Goal: Find specific fact: Find contact information

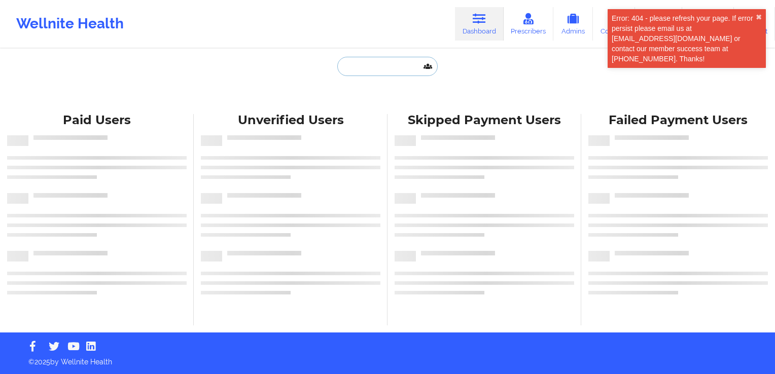
click at [373, 69] on input "text" at bounding box center [387, 66] width 100 height 19
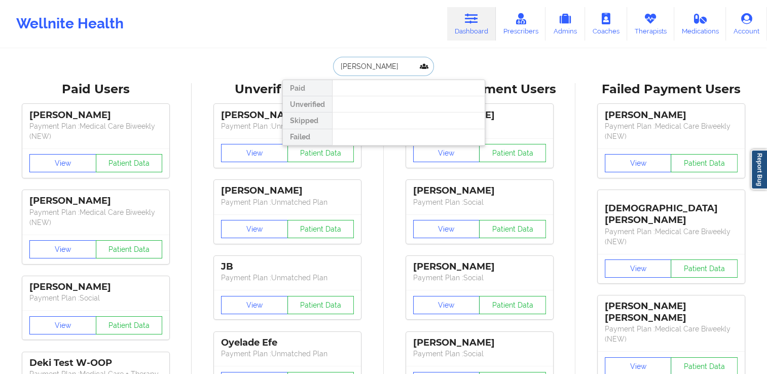
drag, startPoint x: 395, startPoint y: 68, endPoint x: 322, endPoint y: 66, distance: 73.1
click at [322, 66] on div "suyapa martinez Paid Unverified Skipped Failed" at bounding box center [384, 66] width 203 height 19
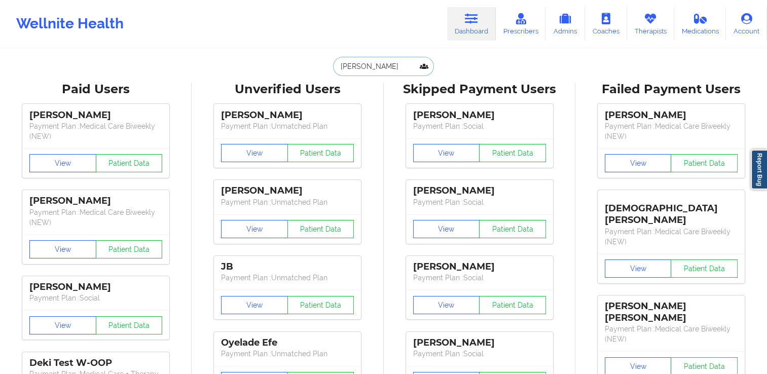
paste input "SUYAPA"
type input "SUYAPA"
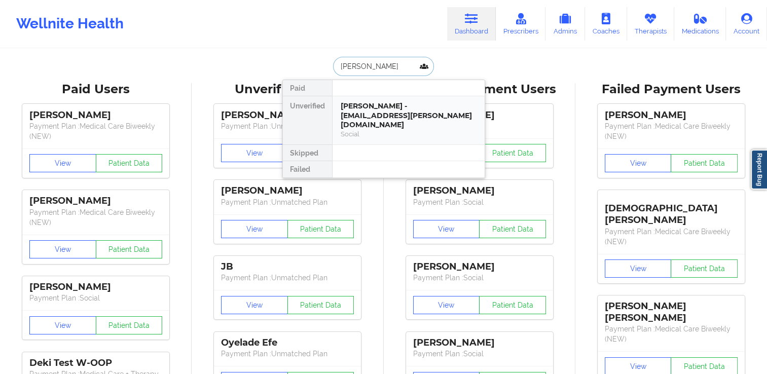
click at [394, 114] on div "Suyapa N Martinez - snm.alvarez@gmail.com" at bounding box center [409, 115] width 136 height 28
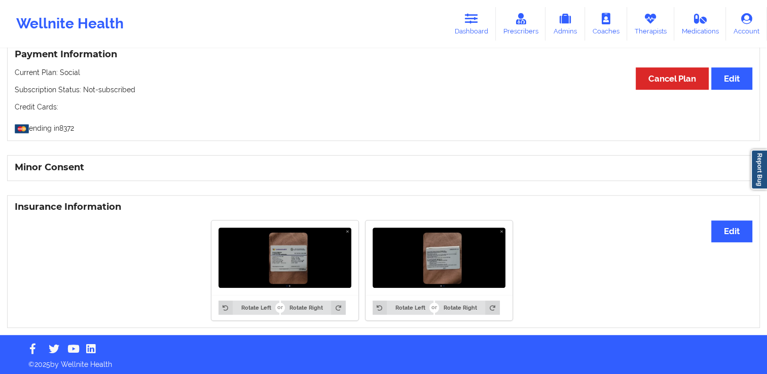
scroll to position [553, 0]
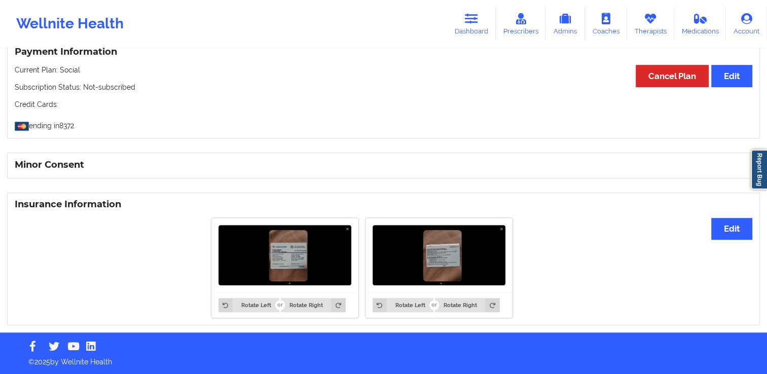
click at [295, 260] on img at bounding box center [285, 255] width 133 height 60
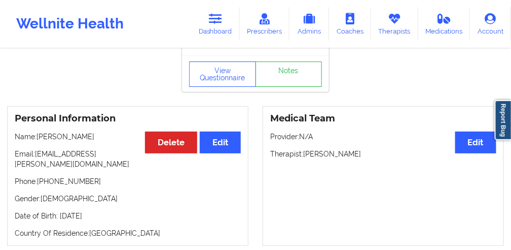
scroll to position [33, 0]
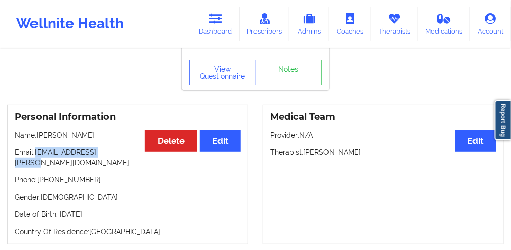
drag, startPoint x: 36, startPoint y: 154, endPoint x: 116, endPoint y: 159, distance: 80.3
click at [116, 159] on p "Email: snm.alvarez@gmail.com" at bounding box center [128, 157] width 226 height 20
copy p "snm.alvarez@gmail.com"
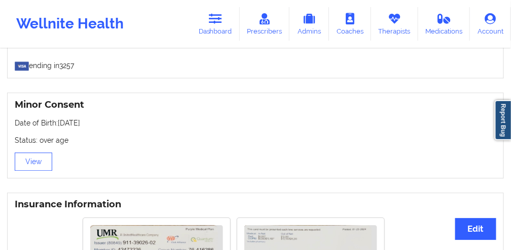
scroll to position [623, 0]
